Goal: Task Accomplishment & Management: Manage account settings

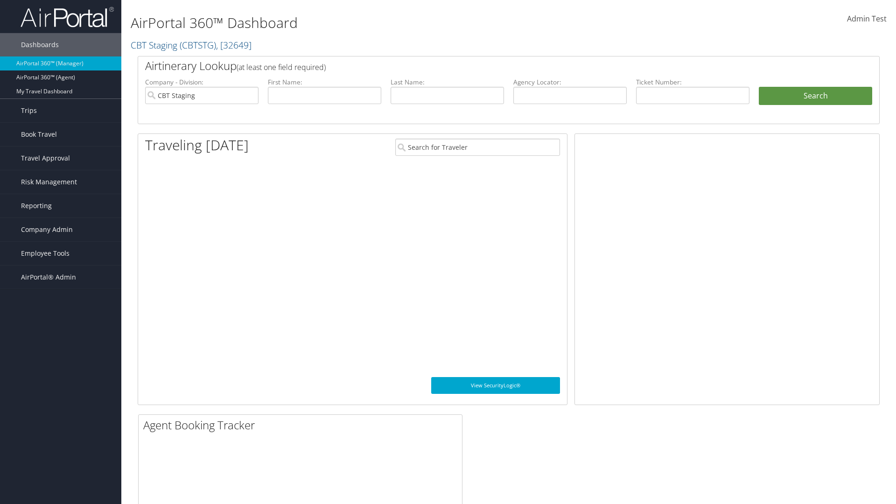
click at [61, 230] on span "Company Admin" at bounding box center [47, 229] width 52 height 23
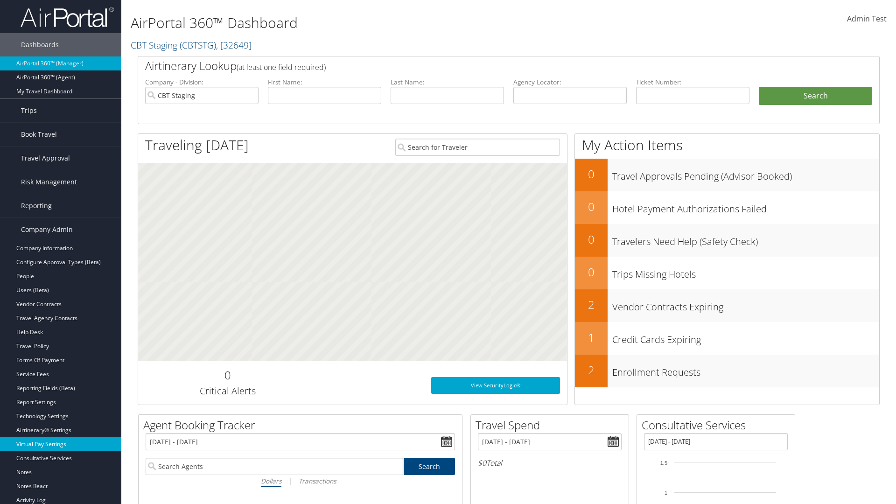
click at [61, 444] on link "Virtual Pay Settings" at bounding box center [60, 444] width 121 height 14
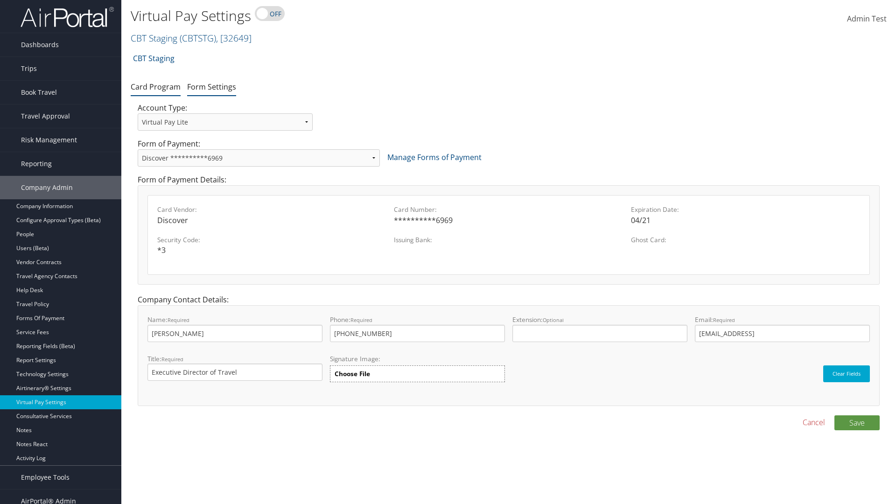
click at [211, 86] on link "Form Settings" at bounding box center [211, 87] width 49 height 10
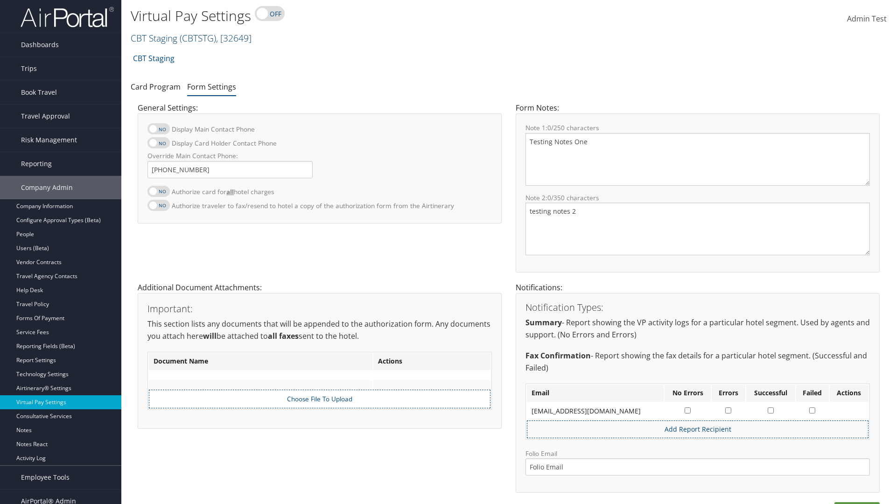
click at [154, 38] on link "CBT Staging ( CBTSTG ) , [ 32649 ]" at bounding box center [191, 38] width 121 height 13
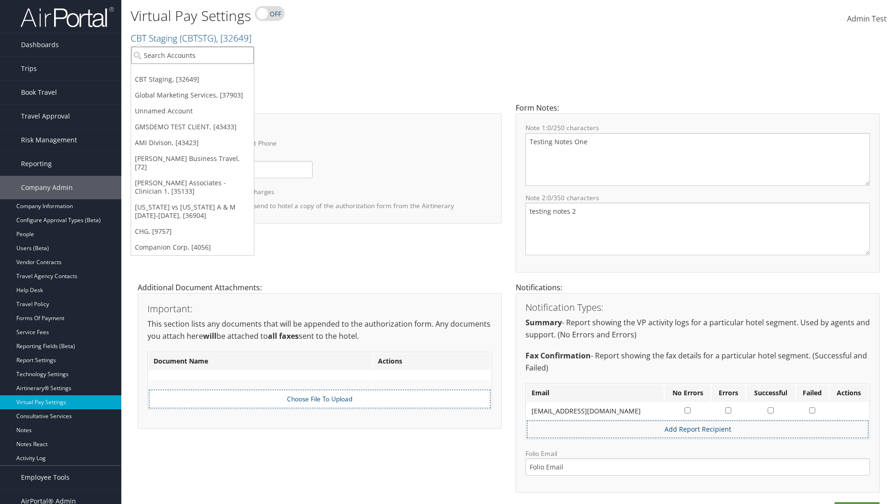
click at [192, 55] on input "search" at bounding box center [192, 55] width 123 height 17
type input "GMSDEMO TEST CLIENT"
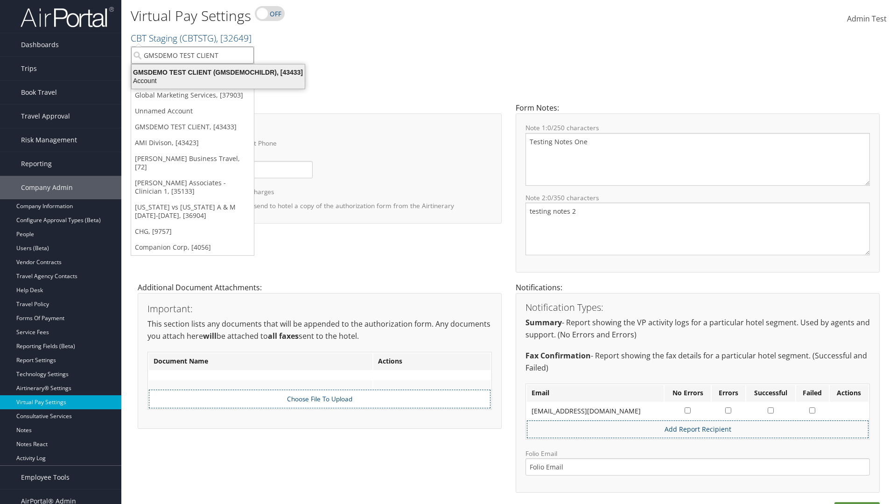
click at [218, 72] on div "GMSDEMO TEST CLIENT (GMSDEMOCHILDR), [43433]" at bounding box center [218, 72] width 184 height 8
